Goal: Task Accomplishment & Management: Manage account settings

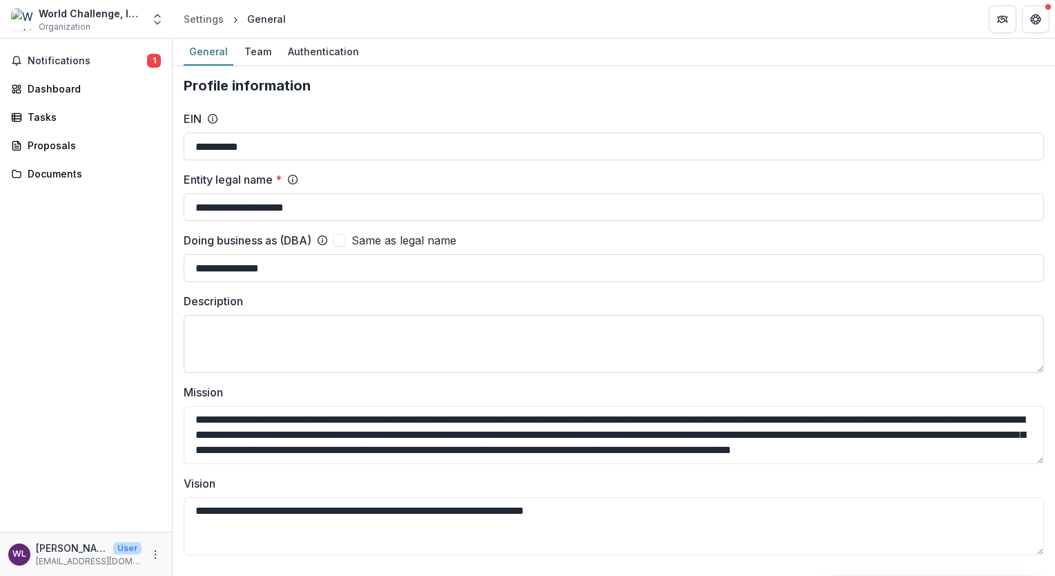
click at [250, 330] on textarea "Description" at bounding box center [614, 344] width 861 height 58
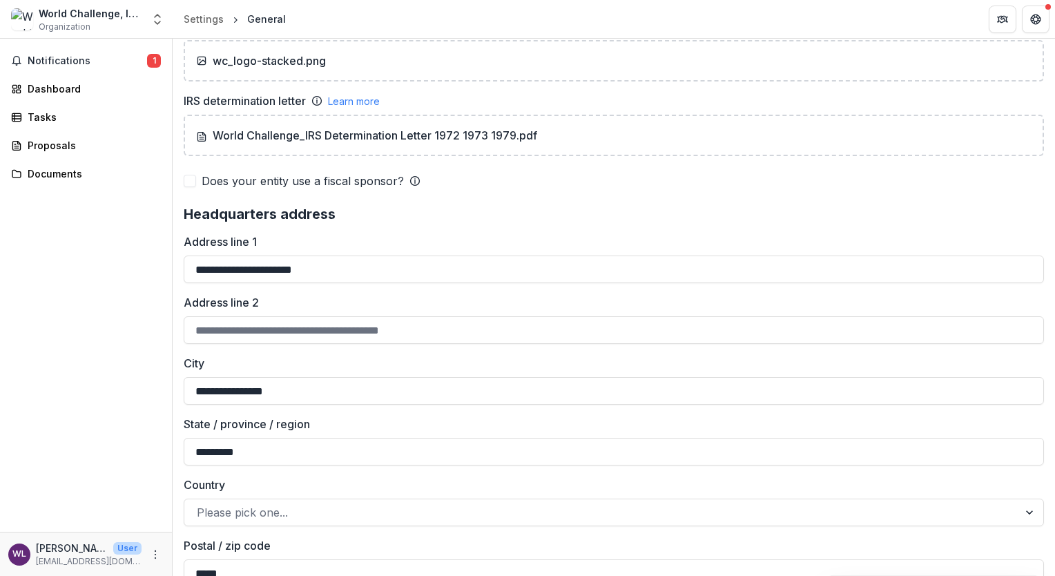
scroll to position [829, 0]
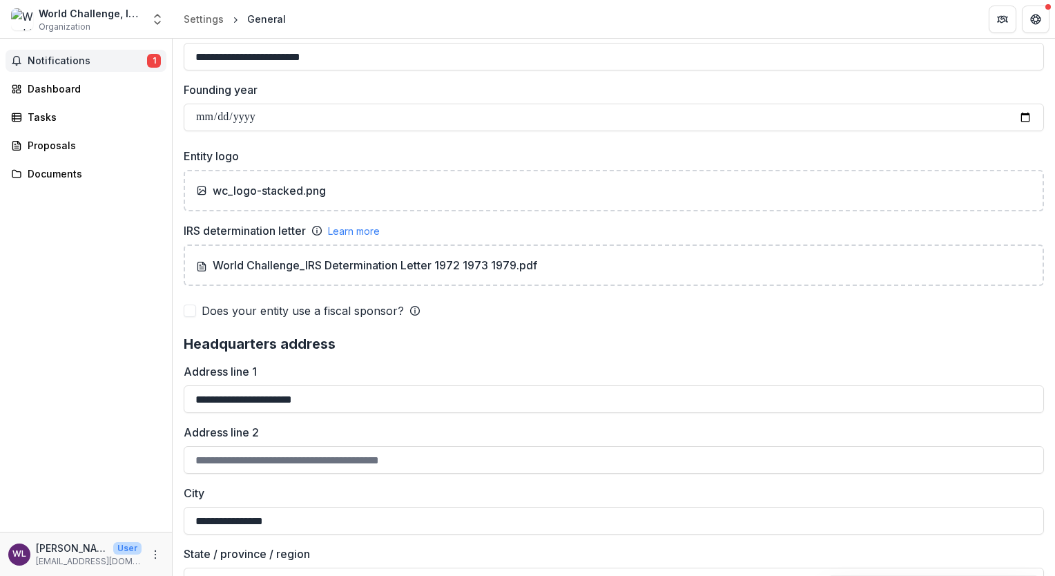
click at [88, 50] on button "Notifications 1" at bounding box center [86, 61] width 161 height 22
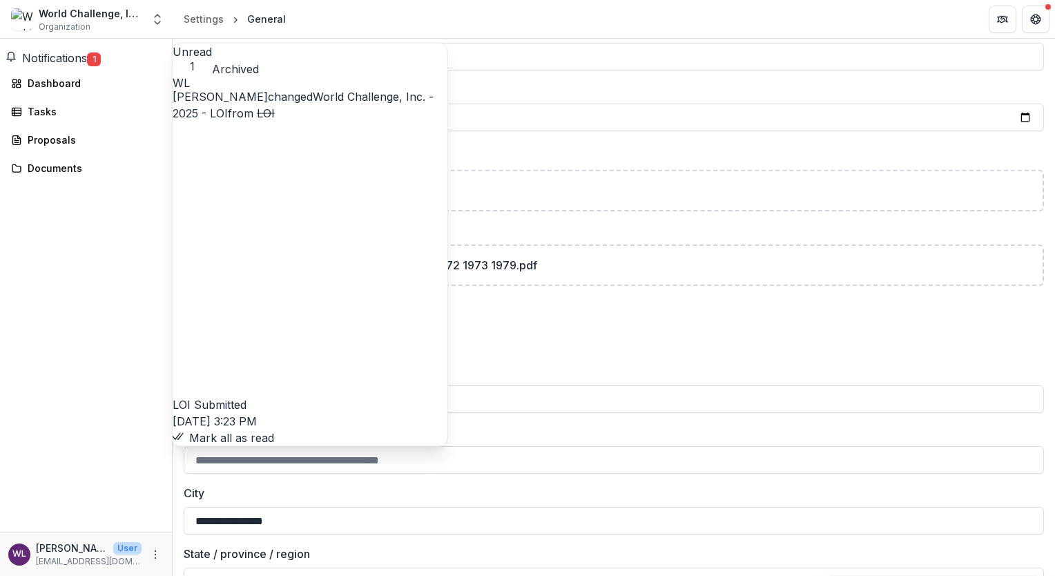
click at [87, 61] on span "Notifications" at bounding box center [54, 58] width 65 height 14
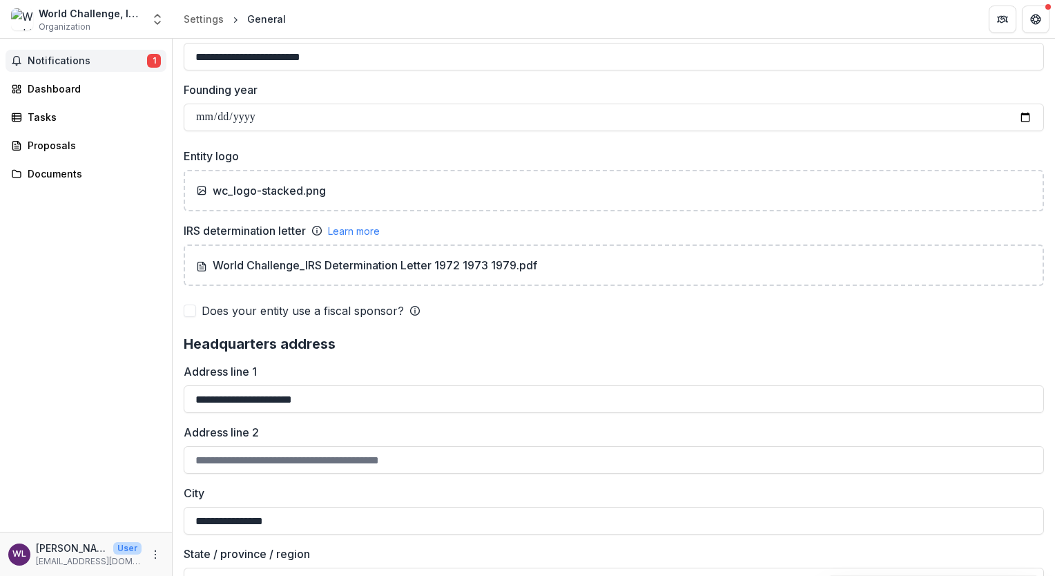
click at [88, 61] on span "Notifications" at bounding box center [87, 61] width 119 height 12
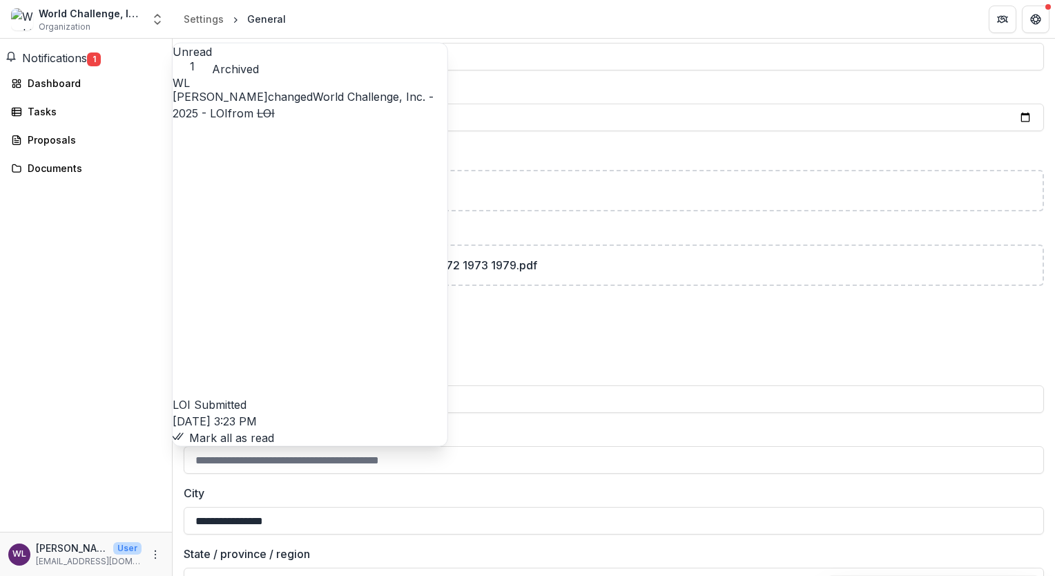
click at [274, 430] on button "Mark all as read" at bounding box center [224, 438] width 102 height 17
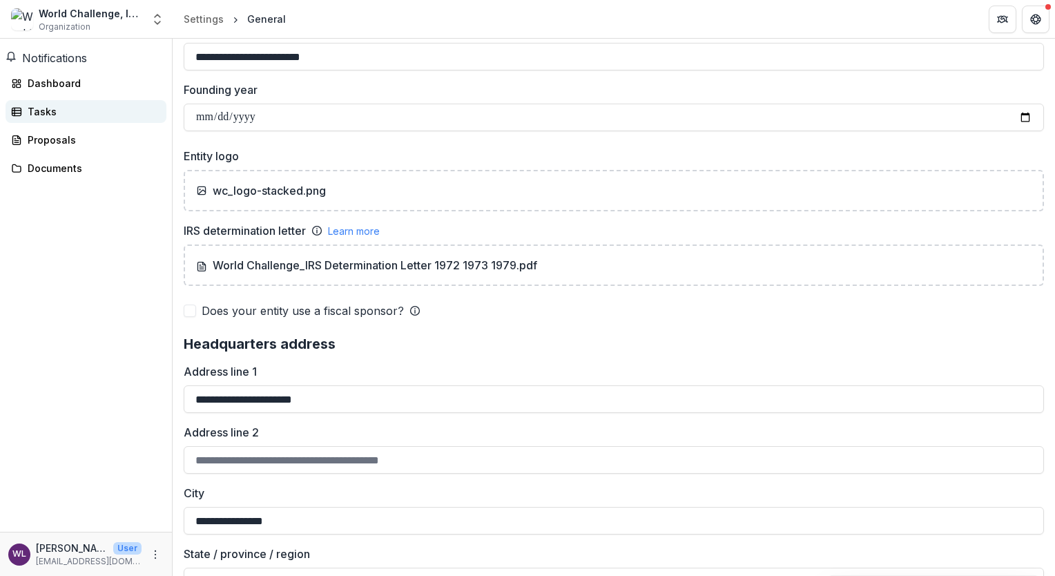
click at [138, 117] on div "Tasks" at bounding box center [92, 111] width 128 height 15
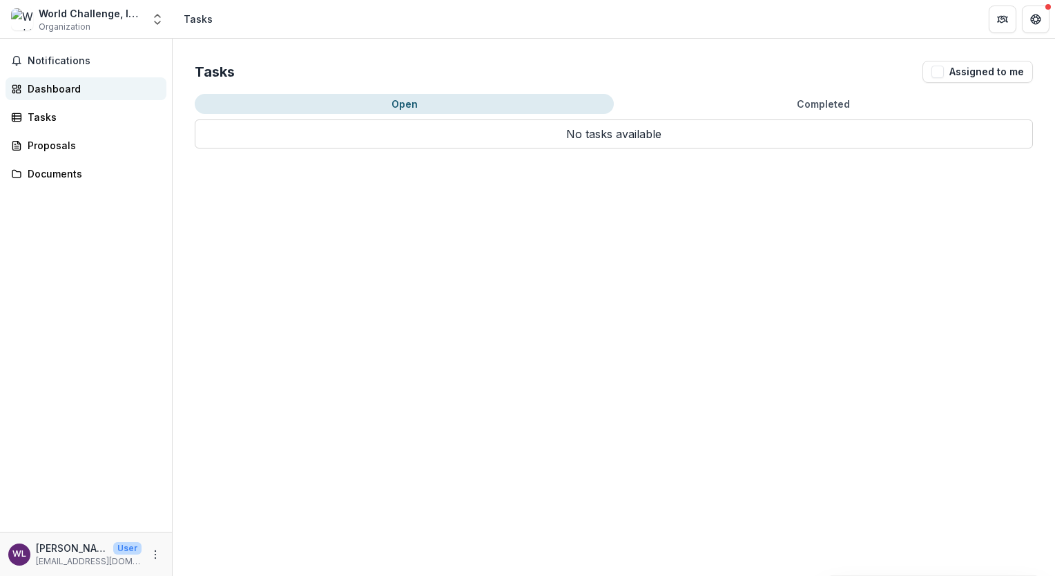
click at [88, 91] on div "Dashboard" at bounding box center [92, 89] width 128 height 15
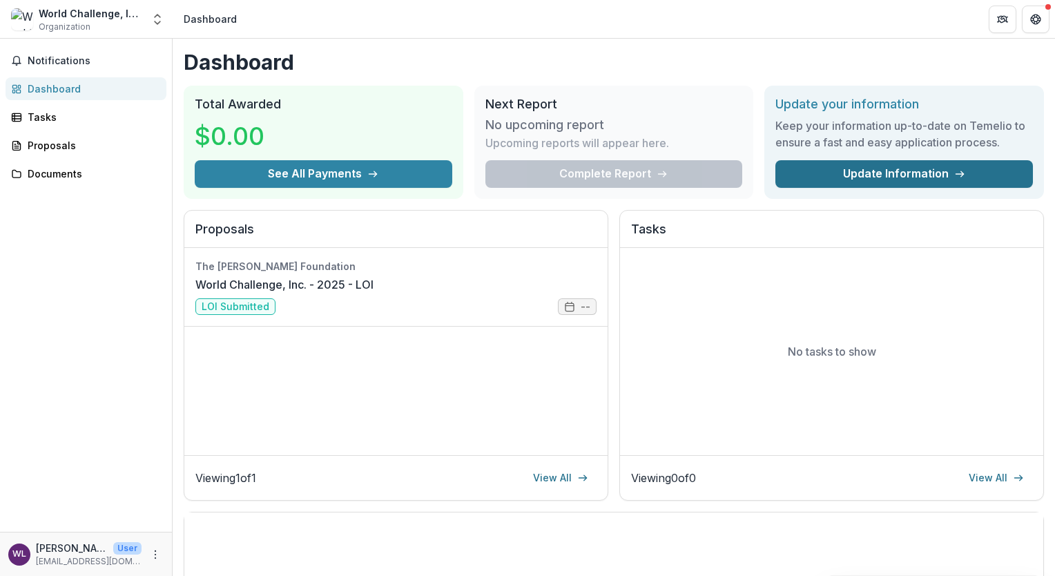
click at [876, 173] on link "Update Information" at bounding box center [905, 174] width 258 height 28
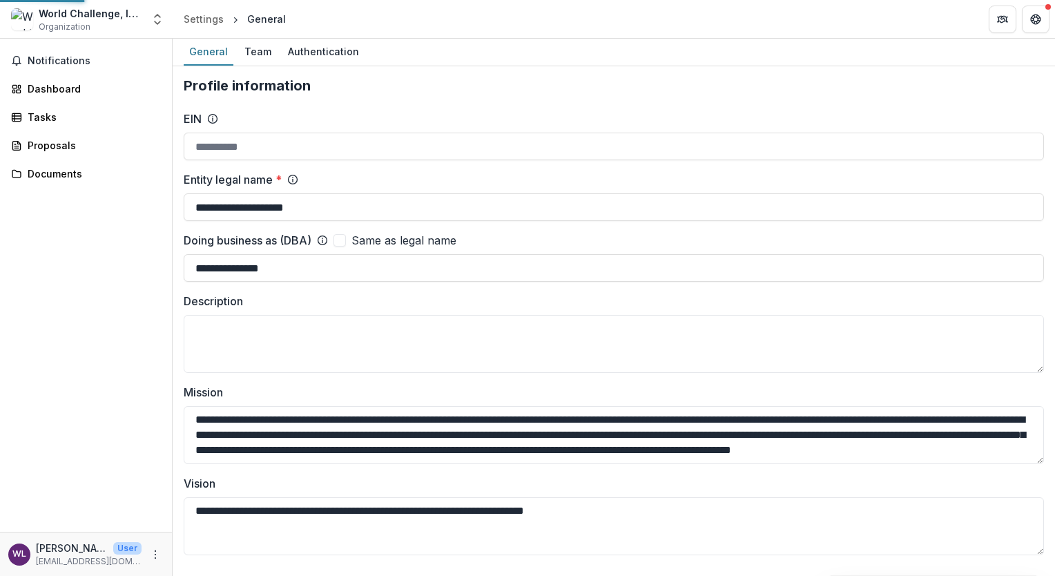
type input "**********"
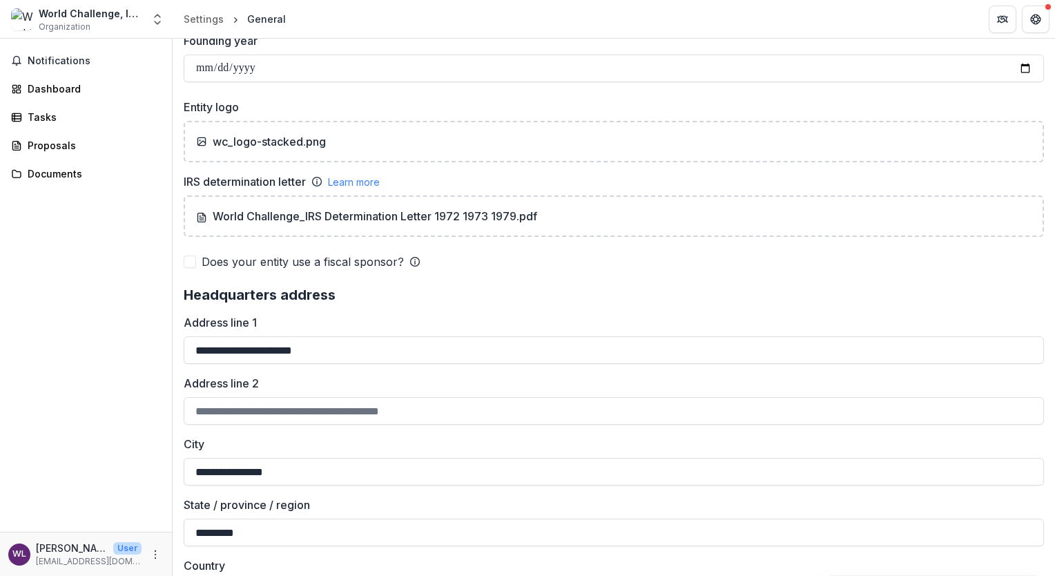
scroll to position [898, 0]
